Goal: Book appointment/travel/reservation

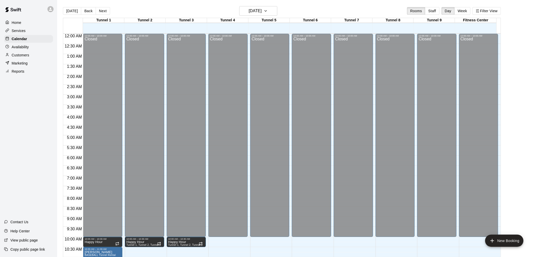
scroll to position [216, 0]
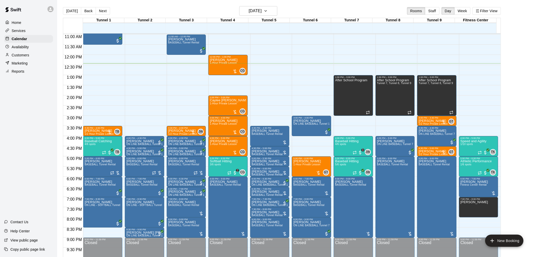
scroll to position [215, 0]
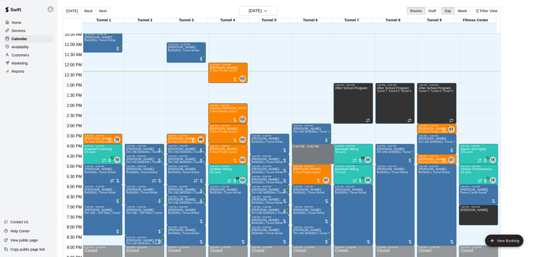
drag, startPoint x: 302, startPoint y: 146, endPoint x: 303, endPoint y: 160, distance: 14.0
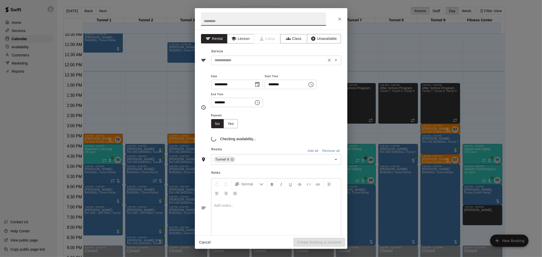
click at [229, 57] on input "text" at bounding box center [269, 60] width 112 height 6
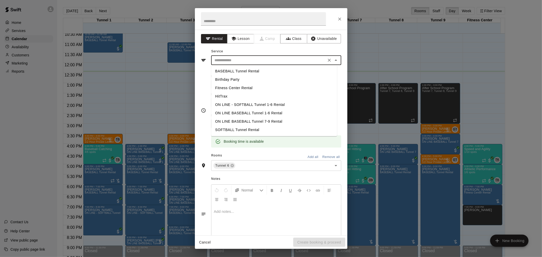
click at [248, 72] on li "BASEBALL Tunnel Rental" at bounding box center [274, 71] width 126 height 8
type input "**********"
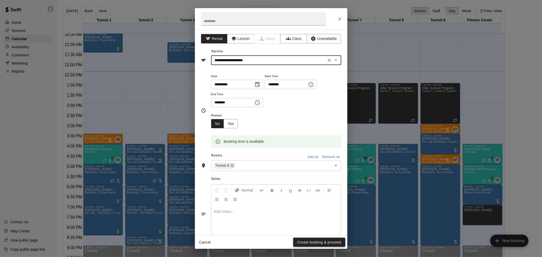
click at [311, 244] on button "Create booking & proceed" at bounding box center [319, 242] width 52 height 9
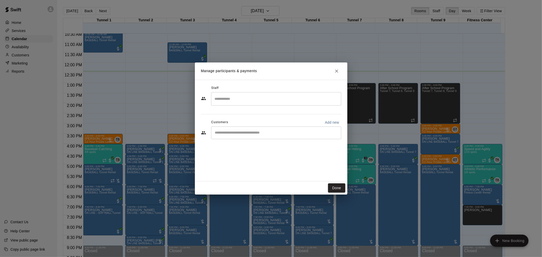
click at [240, 136] on div "​" at bounding box center [276, 132] width 130 height 13
type input "*****"
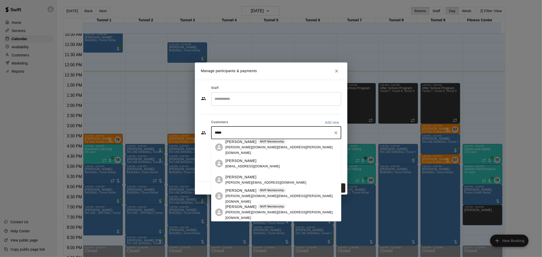
click at [240, 144] on p "[PERSON_NAME]" at bounding box center [240, 141] width 31 height 5
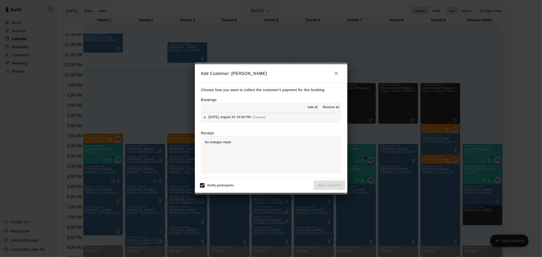
click at [268, 122] on button "[DATE], August 20: 04:00 PM (Current)" at bounding box center [271, 117] width 140 height 9
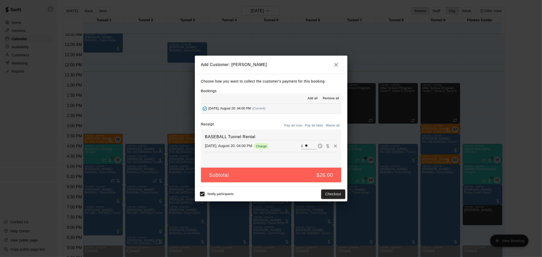
click at [317, 127] on button "Pay all later" at bounding box center [313, 126] width 21 height 8
click at [329, 196] on button "Add customer" at bounding box center [329, 193] width 31 height 9
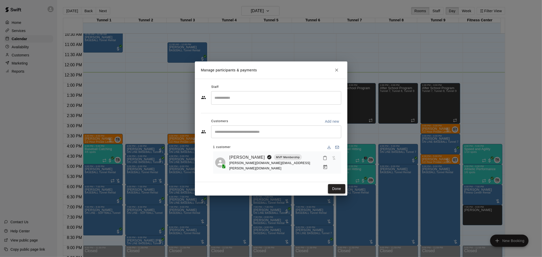
click at [338, 185] on button "Done" at bounding box center [336, 188] width 17 height 9
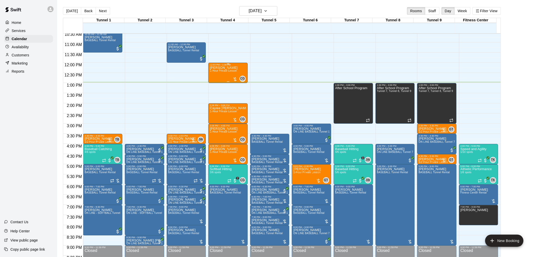
click at [235, 72] on span "1-Hour Private Lesson" at bounding box center [223, 70] width 27 height 3
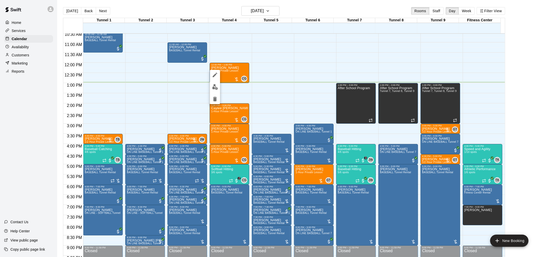
click at [217, 90] on button "edit" at bounding box center [215, 87] width 10 height 10
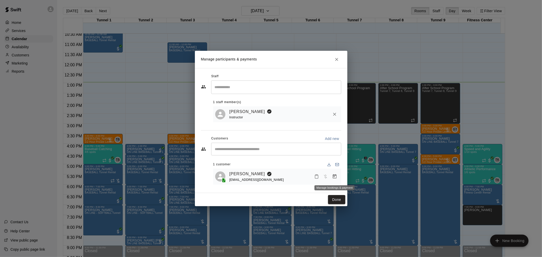
click at [334, 177] on icon "Manage bookings & payment" at bounding box center [334, 176] width 4 height 4
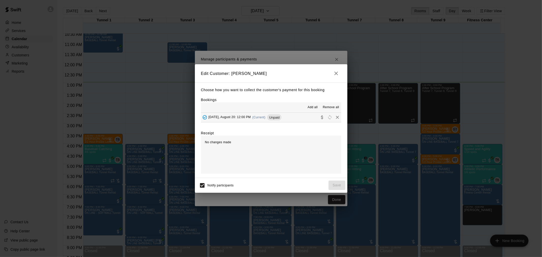
click at [282, 114] on div "[DATE], August 20: 12:00 PM (Current) Unpaid" at bounding box center [241, 118] width 81 height 8
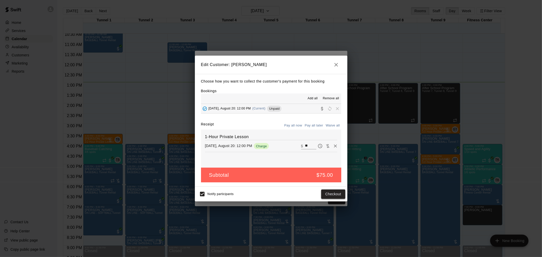
click at [334, 192] on button "Checkout" at bounding box center [333, 193] width 24 height 9
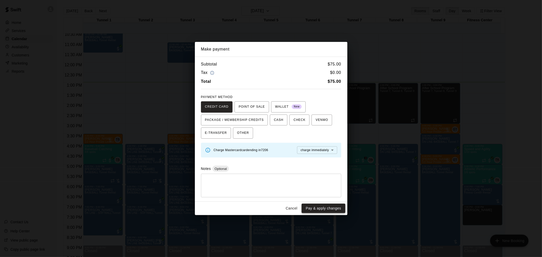
click at [326, 213] on button "Pay & apply changes" at bounding box center [322, 208] width 43 height 9
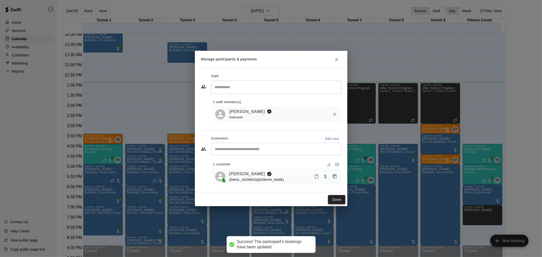
click at [336, 200] on button "Done" at bounding box center [336, 199] width 17 height 9
